Goal: Subscribe to service/newsletter

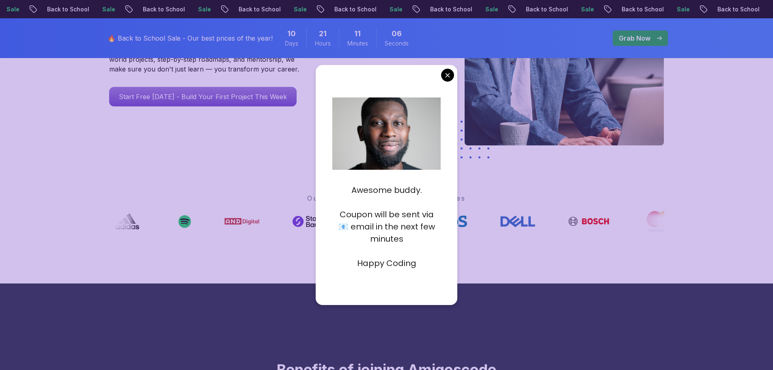
drag, startPoint x: 0, startPoint y: 0, endPoint x: 448, endPoint y: 73, distance: 454.4
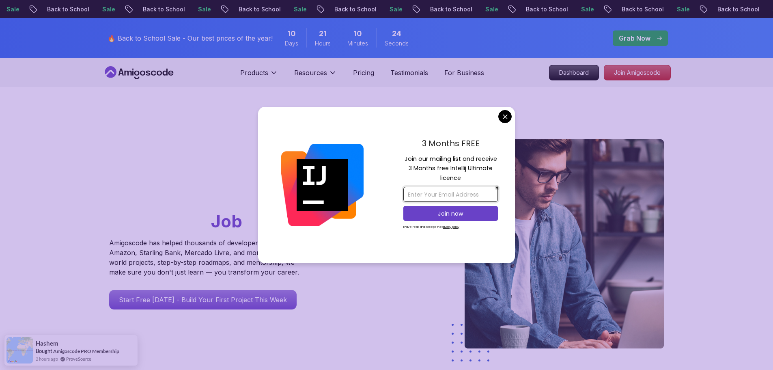
click at [424, 196] on input "email" at bounding box center [450, 194] width 95 height 15
paste input "https://amigoscode.com/"
type input "h"
click at [442, 196] on input "email" at bounding box center [450, 194] width 95 height 15
paste input "qmckatalon@gmail.com"
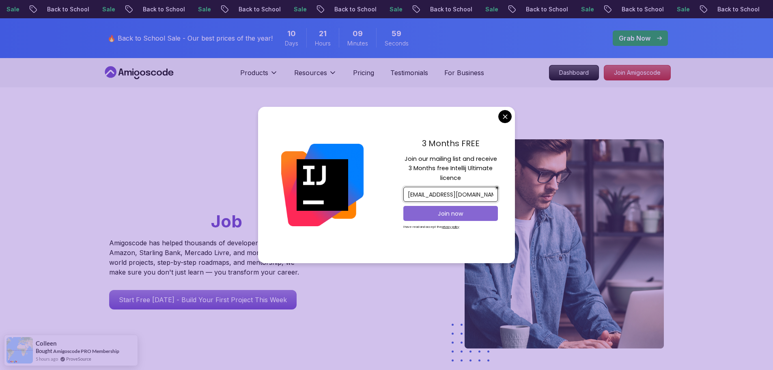
type input "qmckatalon@gmail.com"
click at [463, 216] on p "Join now" at bounding box center [450, 213] width 77 height 8
